Goal: Task Accomplishment & Management: Use online tool/utility

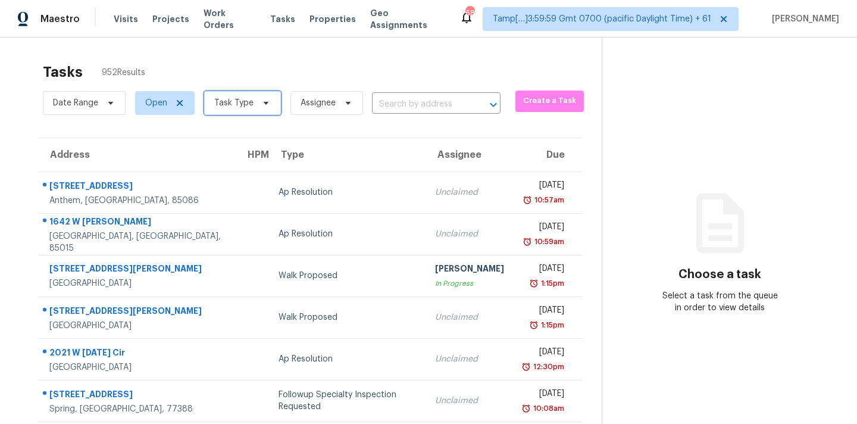
click at [242, 95] on span "Task Type" at bounding box center [242, 103] width 77 height 24
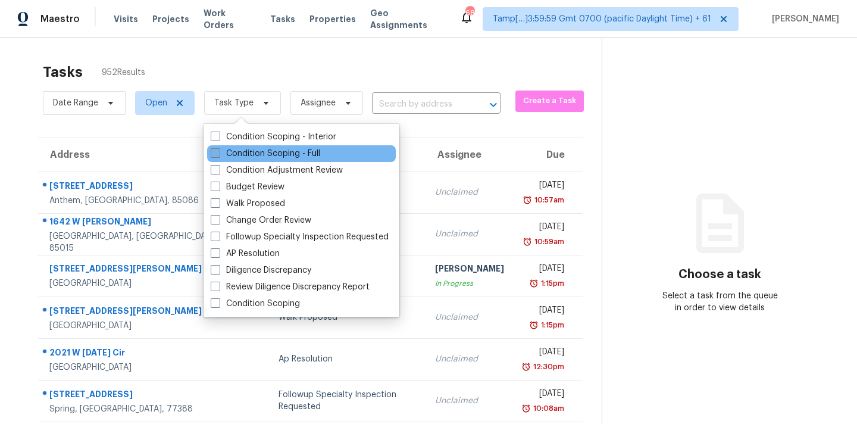
click at [271, 148] on label "Condition Scoping - Full" at bounding box center [266, 154] width 110 height 12
click at [218, 148] on input "Condition Scoping - Full" at bounding box center [215, 152] width 8 height 8
checkbox input "true"
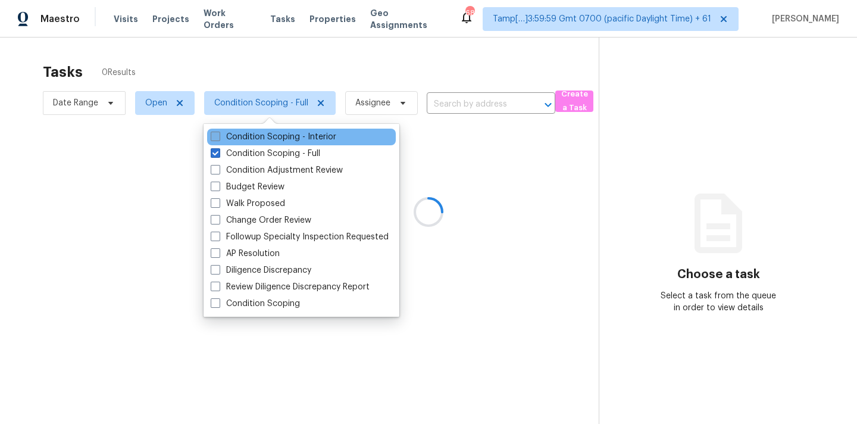
click at [303, 133] on label "Condition Scoping - Interior" at bounding box center [274, 137] width 126 height 12
click at [218, 133] on input "Condition Scoping - Interior" at bounding box center [215, 135] width 8 height 8
checkbox input "true"
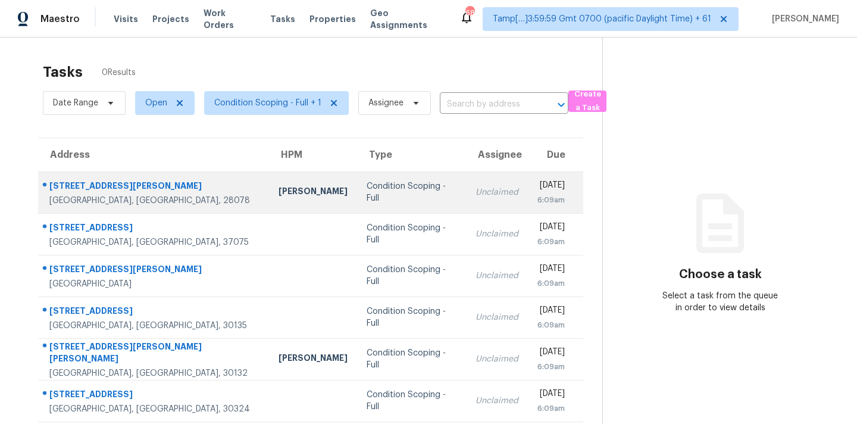
click at [466, 176] on td "Unclaimed" at bounding box center [497, 192] width 62 height 42
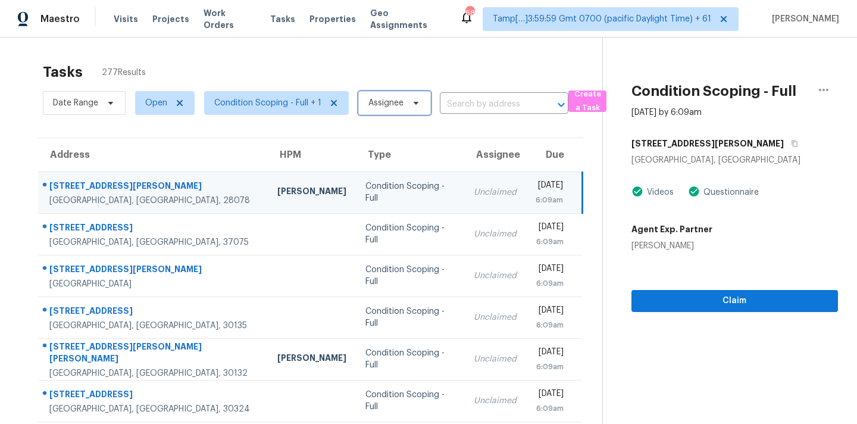
click at [414, 112] on span "Assignee" at bounding box center [394, 103] width 73 height 24
click at [416, 146] on input "search" at bounding box center [425, 141] width 127 height 24
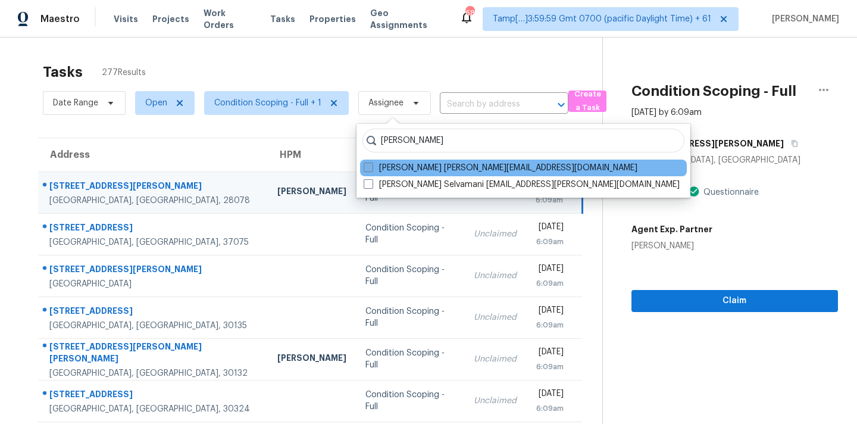
type input "pavithran"
click at [453, 166] on label "Pavithran Omsekar pavithran.omsekar@opendoor.com" at bounding box center [501, 168] width 274 height 12
click at [371, 166] on input "Pavithran Omsekar pavithran.omsekar@opendoor.com" at bounding box center [368, 166] width 8 height 8
checkbox input "true"
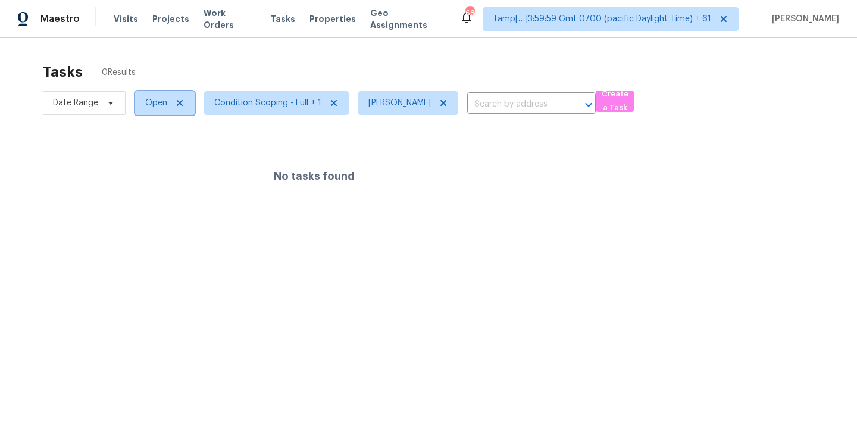
click at [164, 108] on span "Open" at bounding box center [156, 103] width 22 height 12
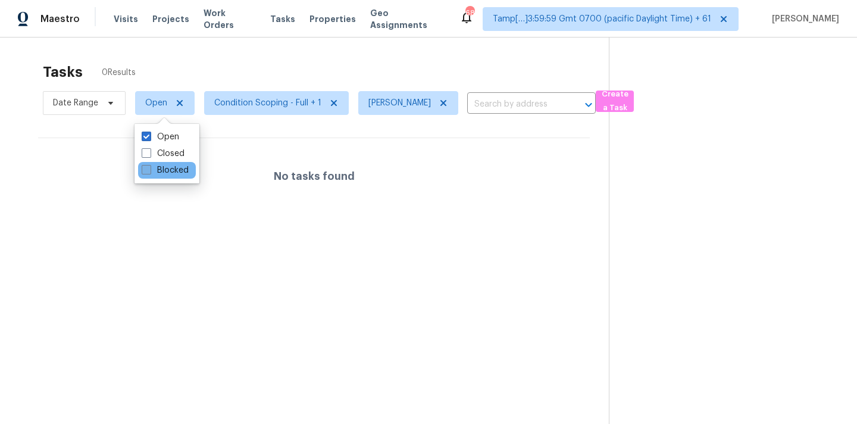
click at [177, 175] on label "Blocked" at bounding box center [165, 170] width 47 height 12
click at [149, 172] on input "Blocked" at bounding box center [146, 168] width 8 height 8
click at [177, 175] on label "Blocked" at bounding box center [165, 170] width 47 height 12
click at [149, 172] on input "Blocked" at bounding box center [146, 168] width 8 height 8
checkbox input "false"
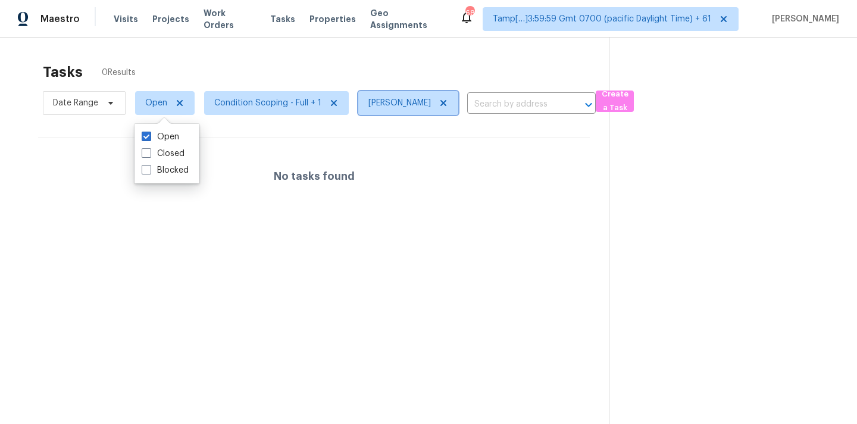
click at [446, 104] on icon at bounding box center [443, 103] width 6 height 6
